Goal: Task Accomplishment & Management: Manage account settings

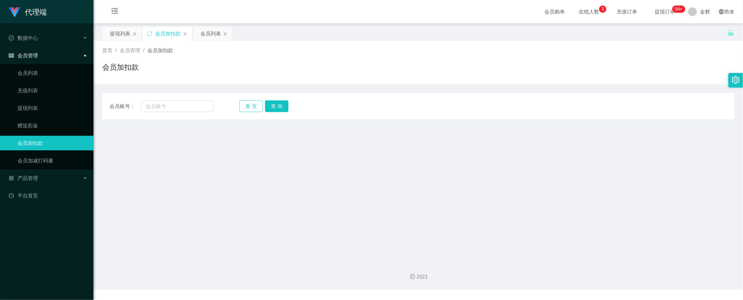
click at [250, 104] on button "重 置" at bounding box center [250, 106] width 23 height 12
click at [192, 104] on input "text" at bounding box center [177, 106] width 72 height 12
paste input "0008"
type input "0008"
click at [278, 107] on button "查 询" at bounding box center [276, 106] width 23 height 12
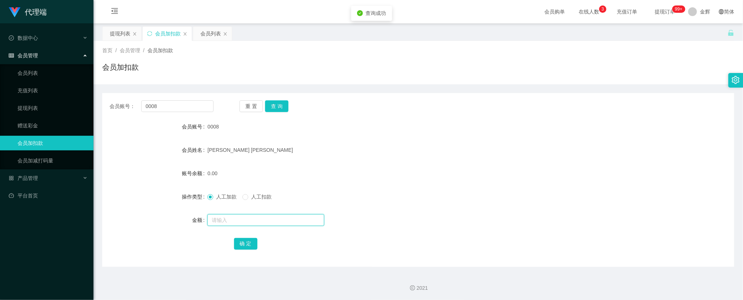
click at [240, 219] on input "text" at bounding box center [265, 220] width 117 height 12
type input "72"
click at [248, 241] on button "确 定" at bounding box center [245, 244] width 23 height 12
click at [661, 12] on span "提现订单 99+" at bounding box center [665, 11] width 28 height 5
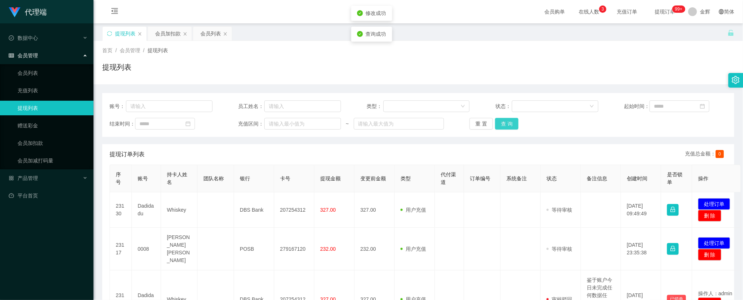
click at [502, 120] on button "查 询" at bounding box center [506, 124] width 23 height 12
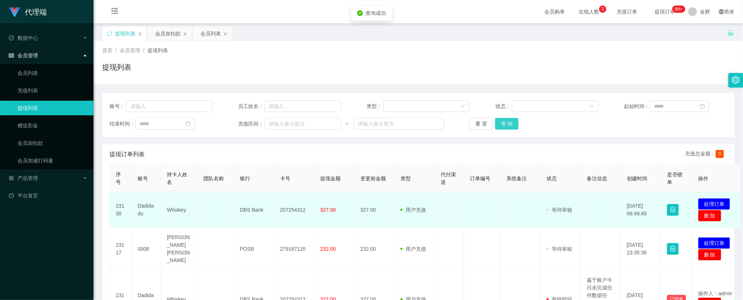
scroll to position [55, 0]
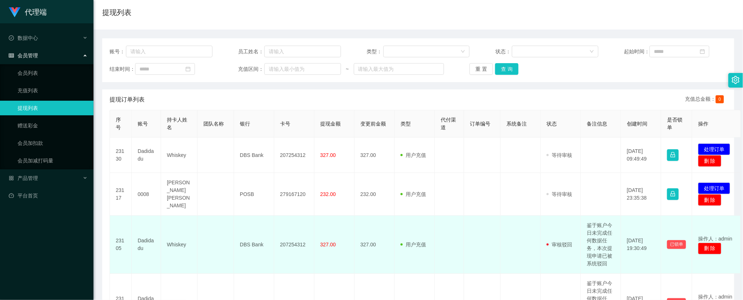
click at [603, 246] on td "鉴于账户今日未完成任何数据任务，本次提现申请已被系统驳回" at bounding box center [601, 245] width 40 height 58
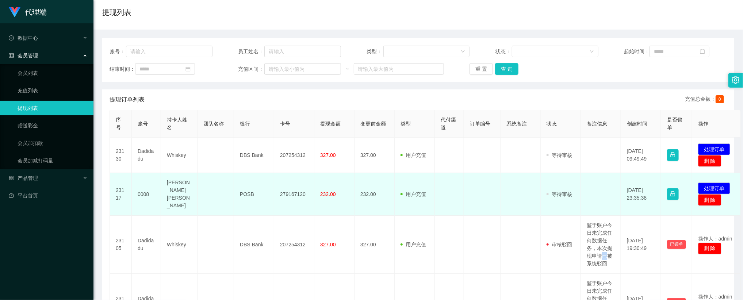
copy td "已"
click at [711, 183] on button "处理订单" at bounding box center [714, 188] width 32 height 12
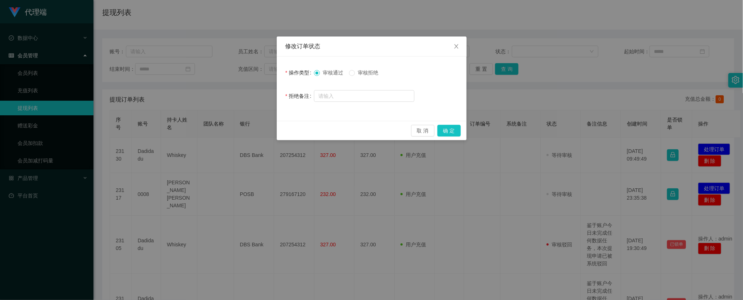
click at [378, 79] on div "审核通过 审核拒绝" at bounding box center [364, 72] width 100 height 15
click at [375, 77] on label "审核拒绝" at bounding box center [365, 73] width 32 height 8
click at [368, 93] on input "text" at bounding box center [364, 96] width 100 height 12
paste input "已"
click at [382, 93] on input "已" at bounding box center [364, 97] width 100 height 12
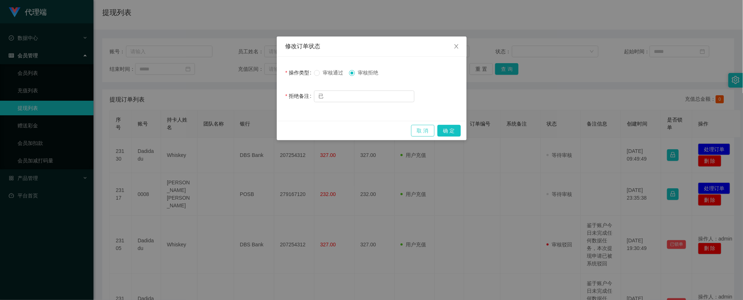
click at [433, 130] on button "取 消" at bounding box center [422, 131] width 23 height 12
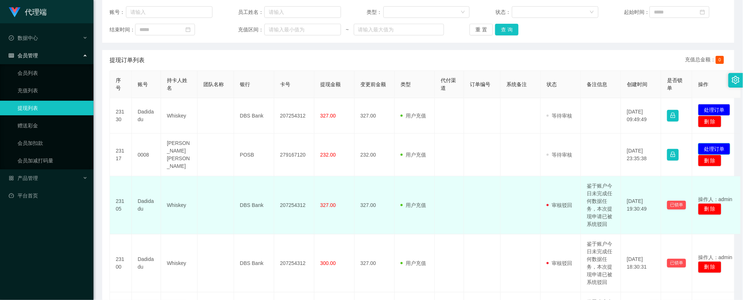
scroll to position [109, 0]
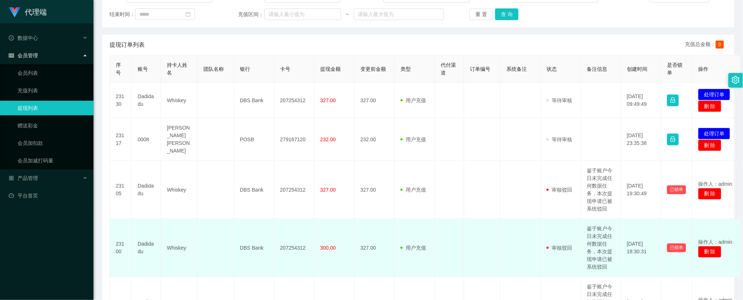
click at [602, 238] on td "鉴于账户今日未完成任何数据任务，本次提现申请已被系统驳回" at bounding box center [601, 248] width 40 height 58
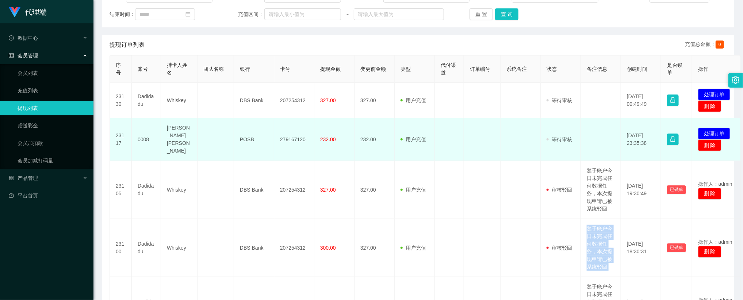
copy td "鉴于账户今日未完成任何数据任务，本次提现申请已被系统驳回"
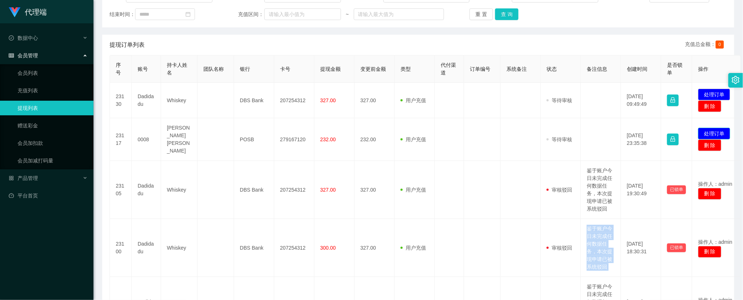
click at [711, 128] on button "处理订单" at bounding box center [714, 134] width 32 height 12
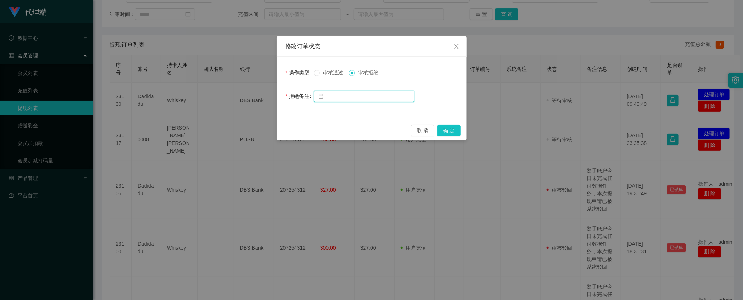
click at [364, 96] on input "已" at bounding box center [364, 97] width 100 height 12
paste input "鉴于账户今日未完成任何数据任务，本次提现申请已被系统驳回"
type input "鉴于账户今日未完成任何数据任务，本次提现申请已被系统驳回"
click at [453, 130] on button "确 定" at bounding box center [448, 131] width 23 height 12
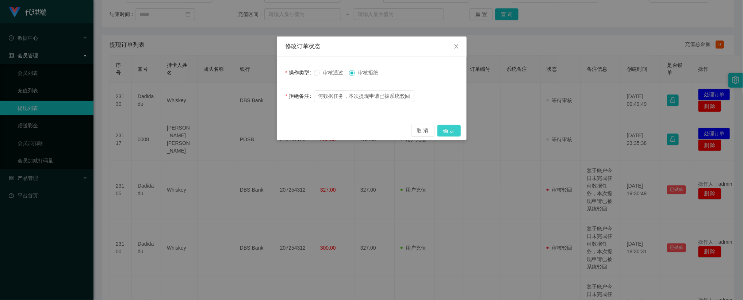
scroll to position [0, 0]
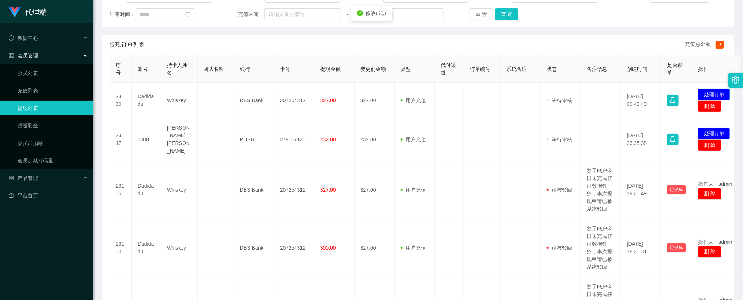
click at [711, 93] on button "处理订单" at bounding box center [714, 95] width 32 height 12
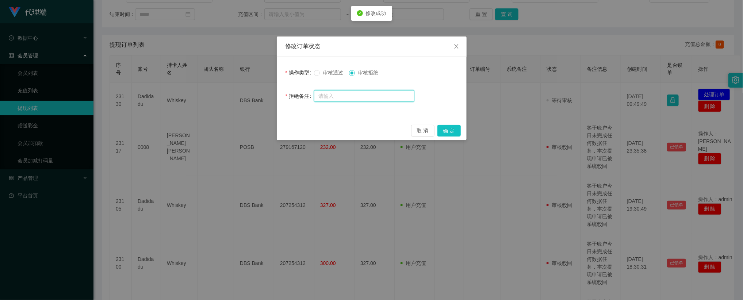
click at [383, 94] on input "text" at bounding box center [364, 96] width 100 height 12
paste input "鉴于账户今日未完成任何数据任务，本次提现申请已被系统驳回"
type input "鉴于账户今日未完成任何数据任务，本次提现申请已被系统驳回"
click at [453, 132] on button "确 定" at bounding box center [448, 131] width 23 height 12
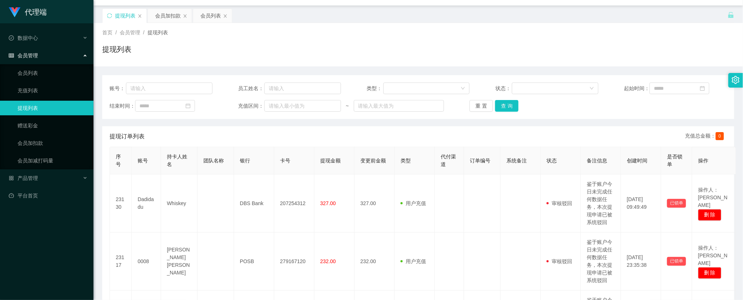
scroll to position [0, 0]
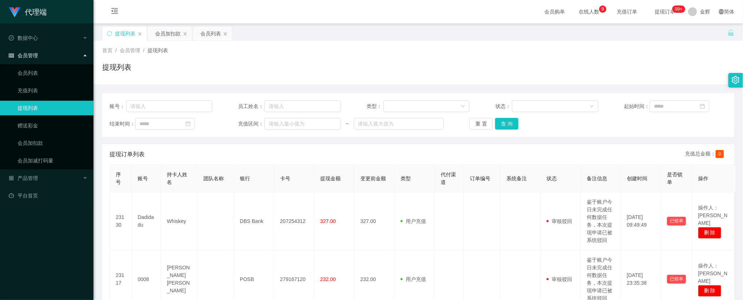
click at [332, 76] on div "提现列表" at bounding box center [418, 70] width 632 height 17
click at [661, 11] on span "提现订单 99+" at bounding box center [665, 11] width 28 height 5
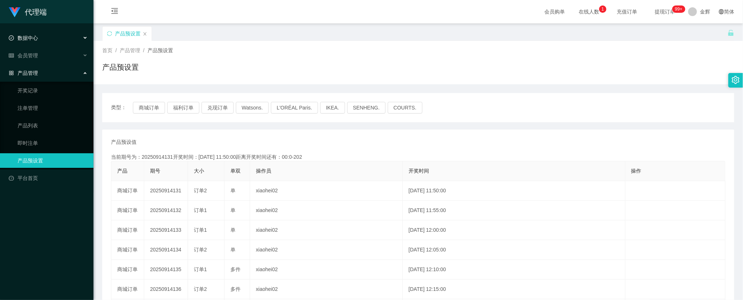
click at [39, 39] on div "数据中心" at bounding box center [46, 38] width 93 height 15
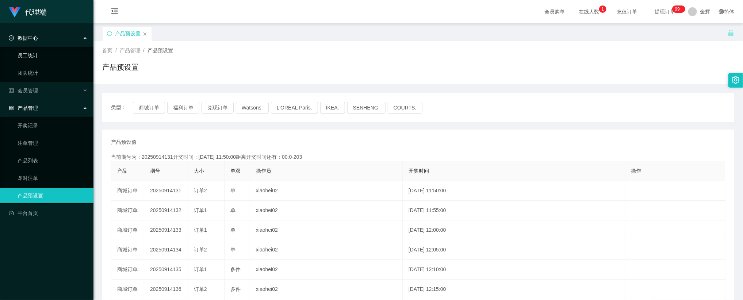
click at [41, 57] on link "员工统计" at bounding box center [53, 55] width 70 height 15
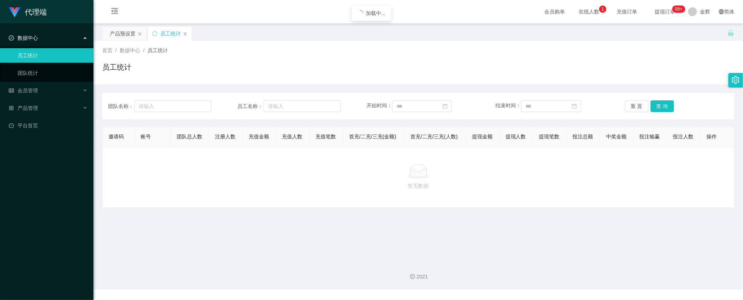
click at [652, 49] on div "首页 / 数据中心 / 员工统计 /" at bounding box center [418, 51] width 632 height 8
click at [42, 38] on div "数据中心" at bounding box center [46, 38] width 93 height 15
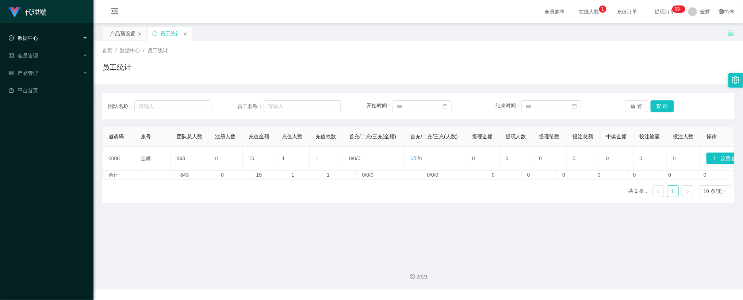
click at [42, 38] on div "数据中心" at bounding box center [46, 38] width 93 height 15
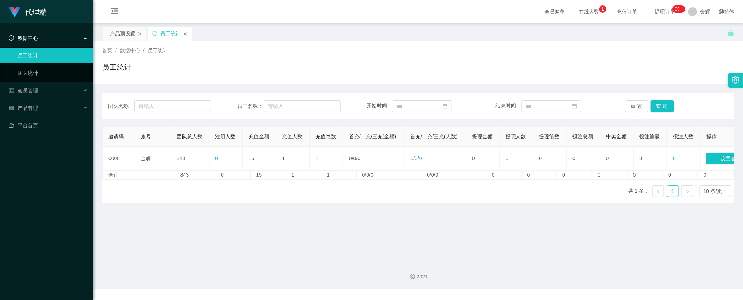
click at [44, 44] on div "数据中心" at bounding box center [46, 38] width 93 height 15
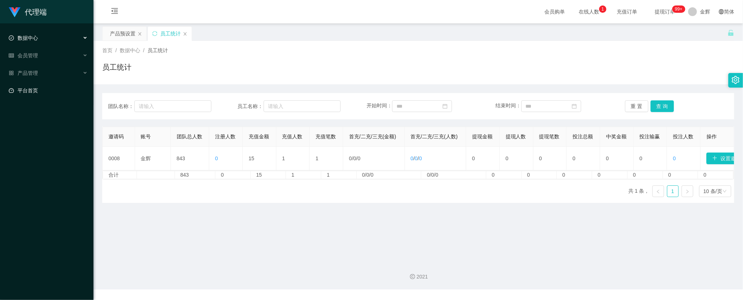
click at [38, 83] on link "平台首页" at bounding box center [48, 90] width 79 height 15
